Goal: Task Accomplishment & Management: Use online tool/utility

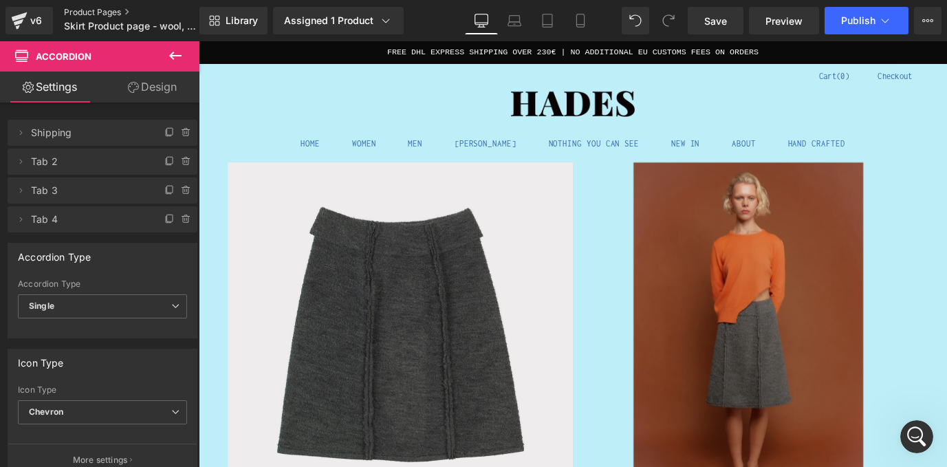
click at [109, 9] on link "Product Pages" at bounding box center [143, 12] width 158 height 11
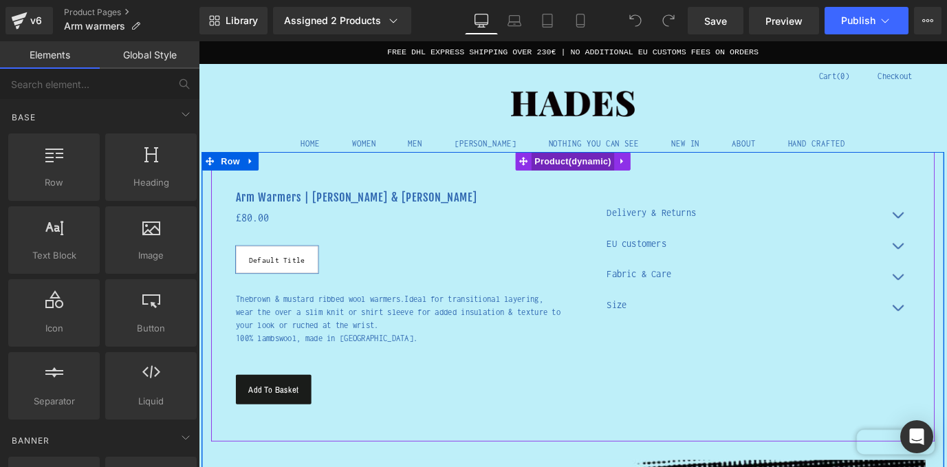
click at [607, 175] on span "Product" at bounding box center [615, 174] width 92 height 21
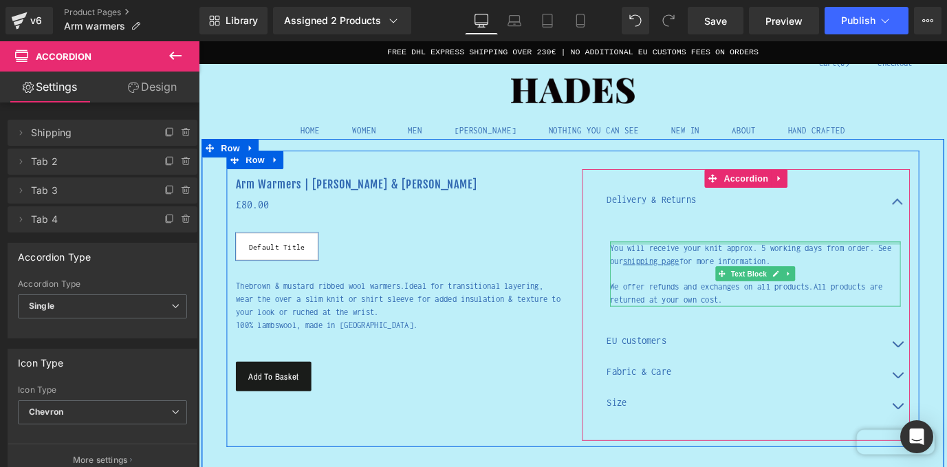
scroll to position [69, 0]
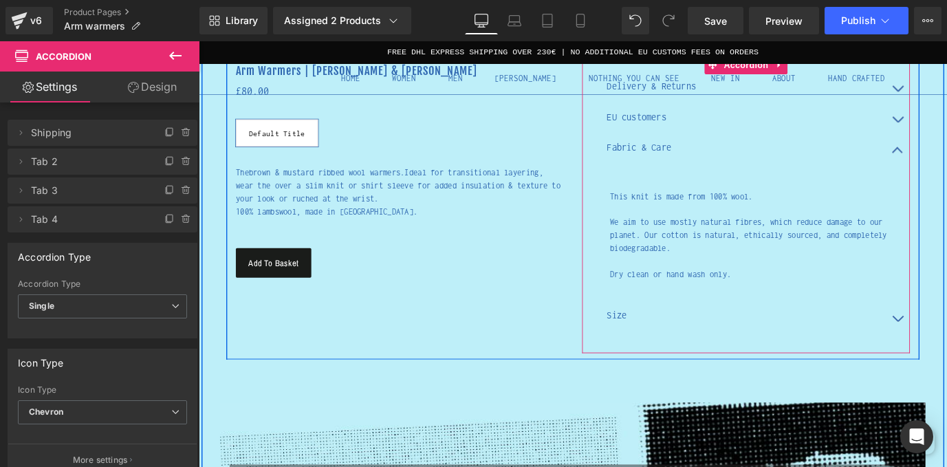
scroll to position [154, 0]
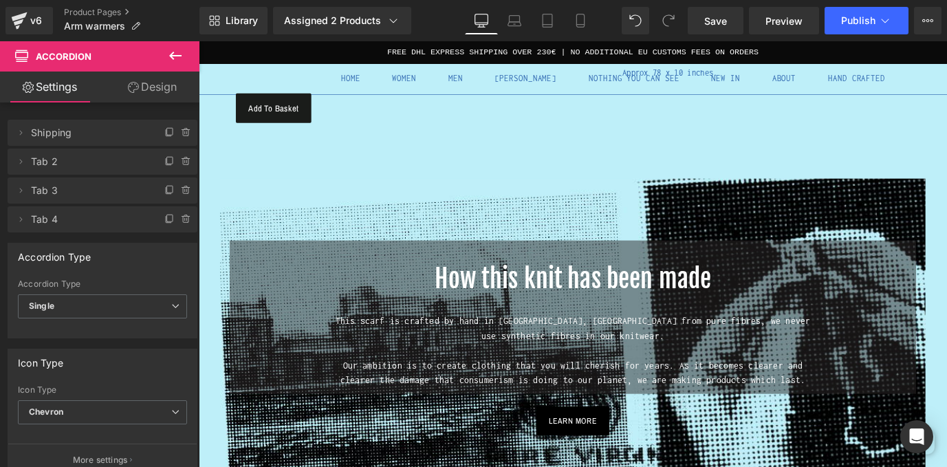
scroll to position [89, 0]
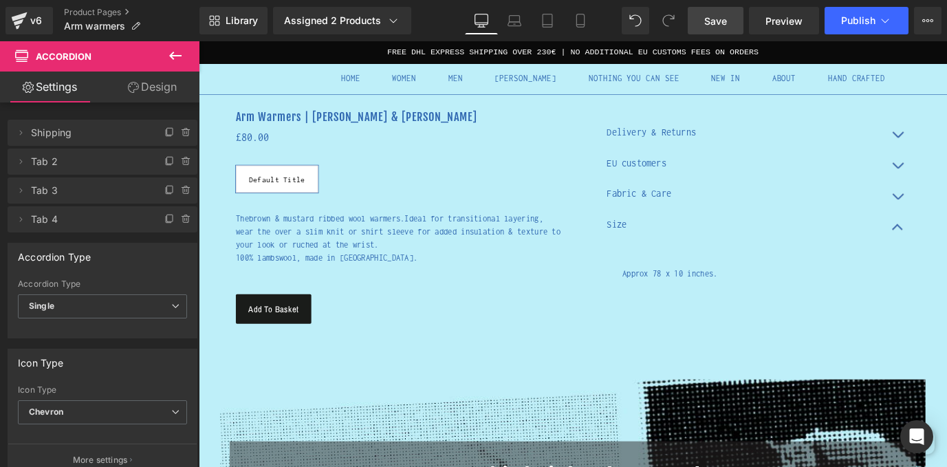
click at [722, 26] on span "Save" at bounding box center [715, 21] width 23 height 14
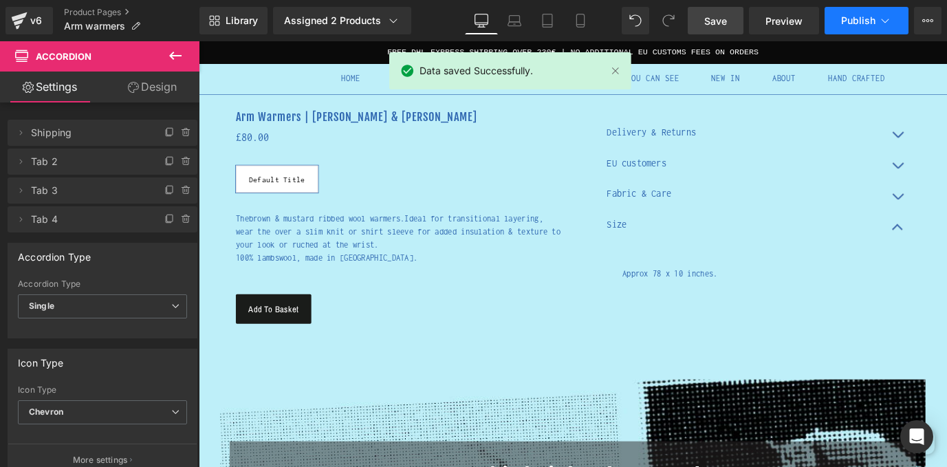
click at [878, 14] on icon at bounding box center [885, 21] width 14 height 14
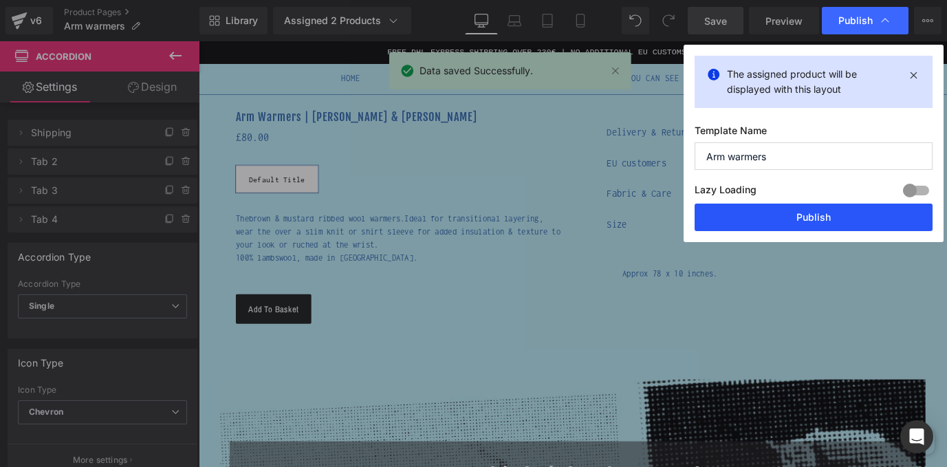
click at [821, 218] on button "Publish" at bounding box center [814, 218] width 238 height 28
